Goal: Task Accomplishment & Management: Use online tool/utility

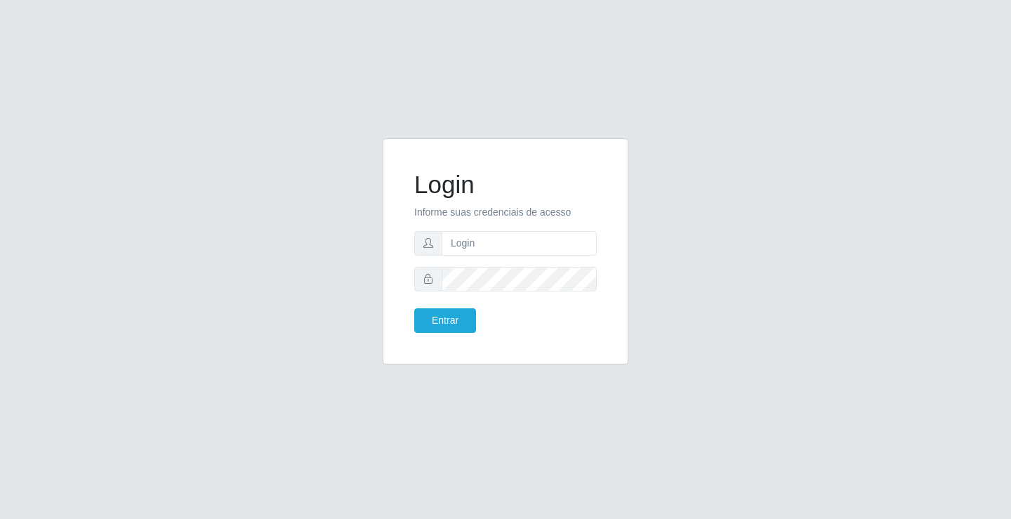
drag, startPoint x: 0, startPoint y: 0, endPoint x: 592, endPoint y: 242, distance: 639.2
click at [595, 243] on div "Login Informe suas credenciais de acesso Entrar" at bounding box center [505, 251] width 211 height 191
click at [586, 241] on input "text" at bounding box center [518, 243] width 155 height 25
type input "[PERSON_NAME]"
click at [414, 308] on button "Entrar" at bounding box center [445, 320] width 62 height 25
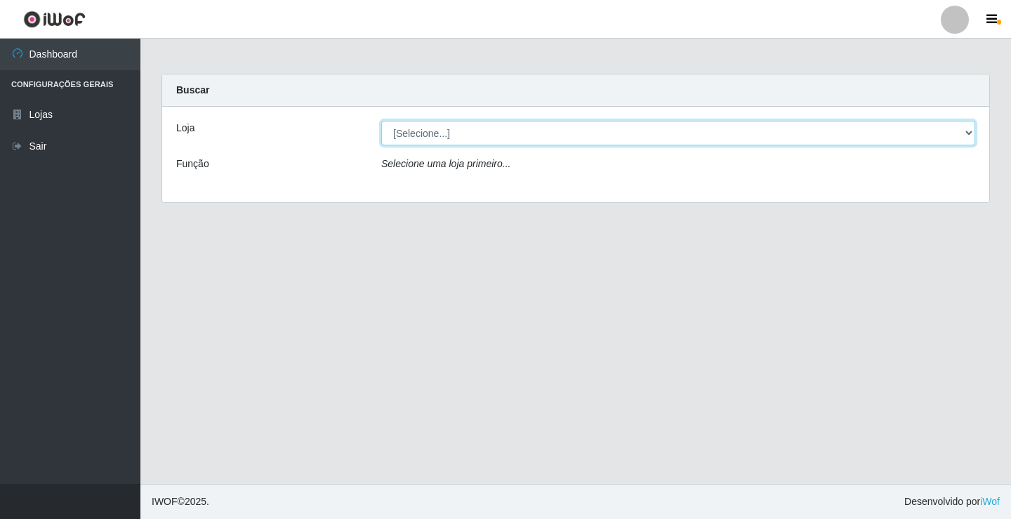
click at [561, 134] on select "[Selecione...] Ideal - Conceição" at bounding box center [678, 133] width 594 height 25
select select "231"
click at [381, 121] on select "[Selecione...] Ideal - Conceição" at bounding box center [678, 133] width 594 height 25
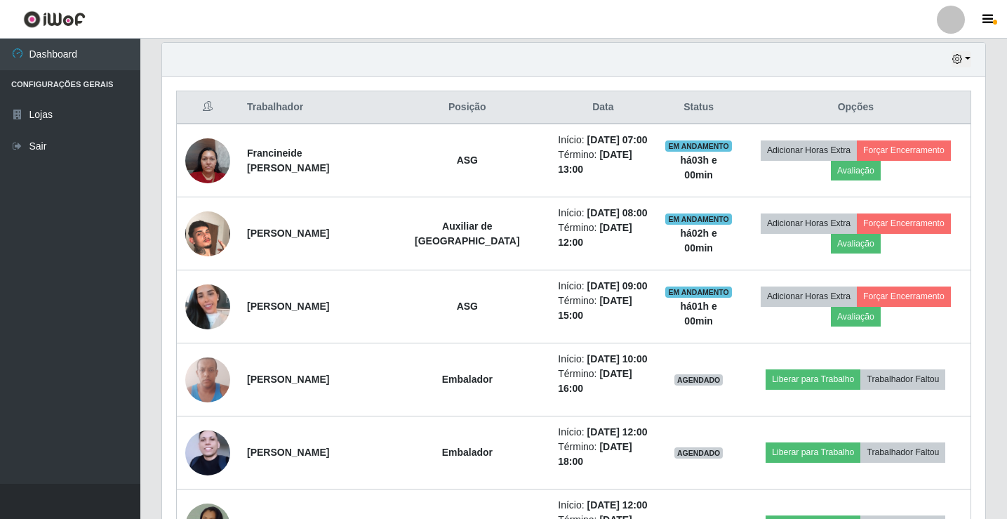
scroll to position [561, 0]
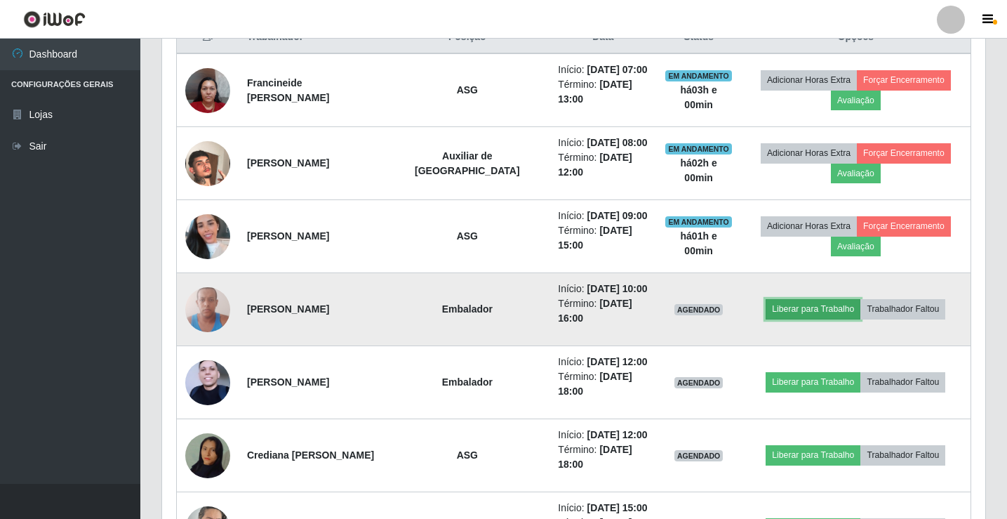
click at [801, 309] on button "Liberar para Trabalho" at bounding box center [813, 309] width 95 height 20
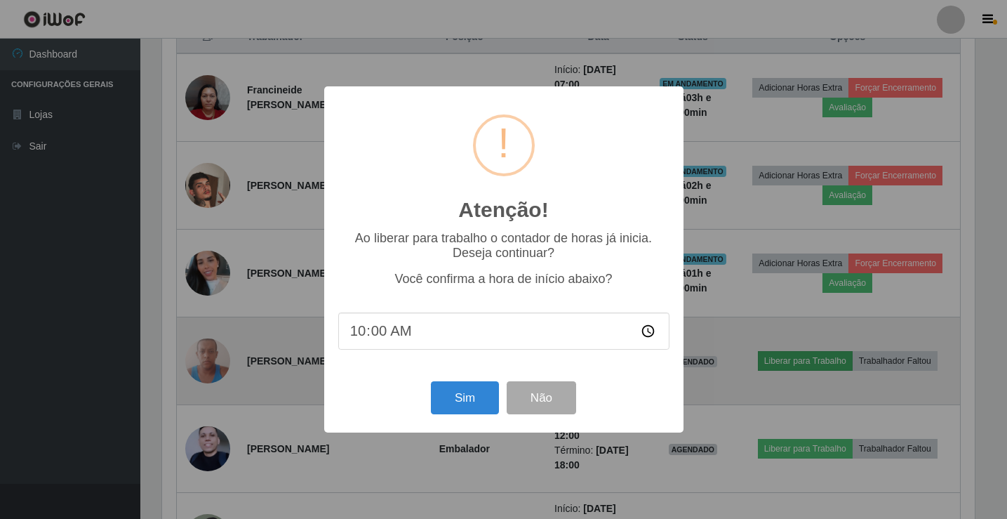
scroll to position [291, 816]
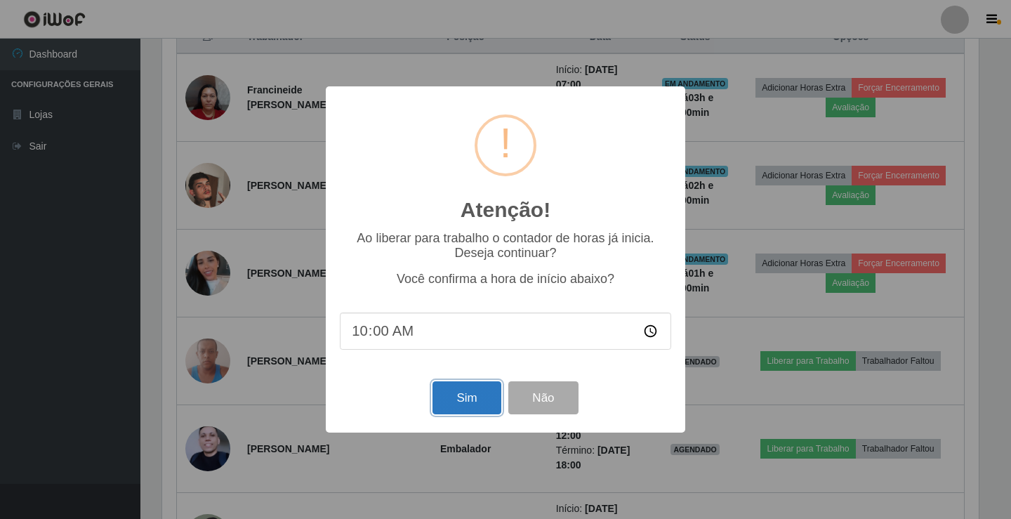
click at [463, 401] on button "Sim" at bounding box center [466, 397] width 68 height 33
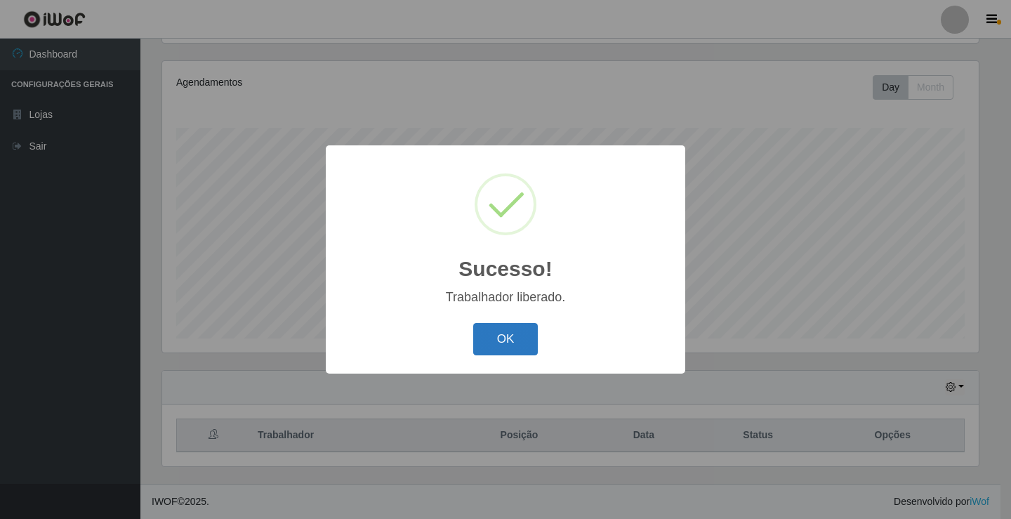
click at [488, 353] on button "OK" at bounding box center [505, 339] width 65 height 33
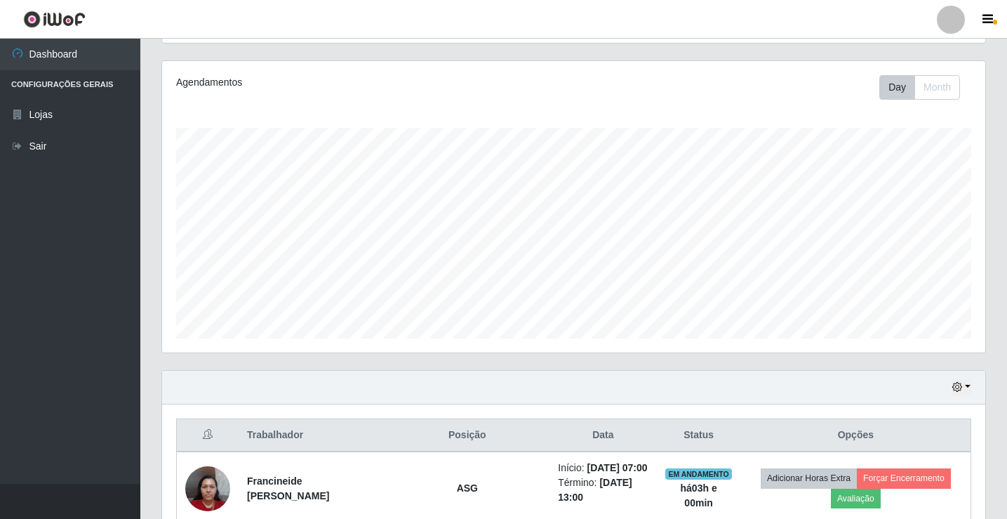
scroll to position [291, 823]
click at [953, 20] on div at bounding box center [951, 20] width 28 height 28
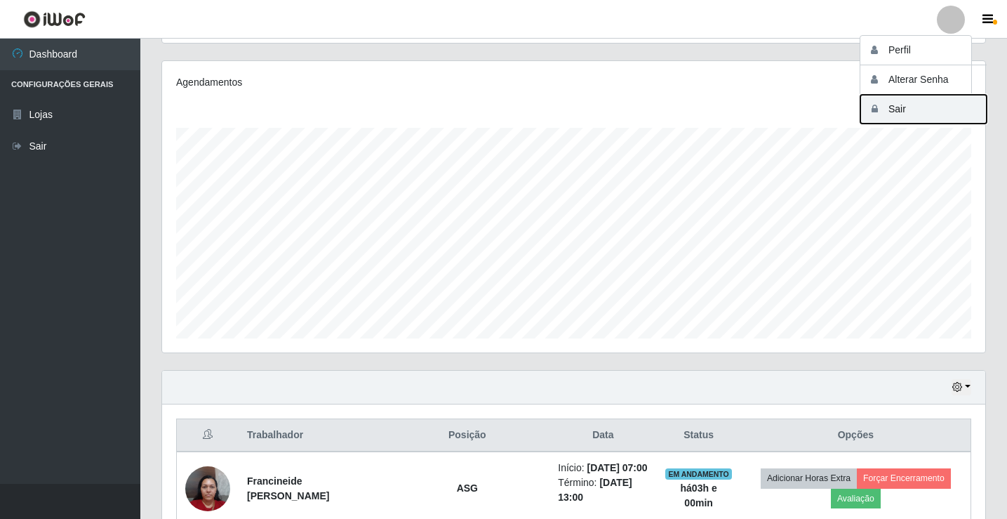
click at [933, 121] on button "Sair" at bounding box center [923, 109] width 126 height 29
